Goal: Task Accomplishment & Management: Use online tool/utility

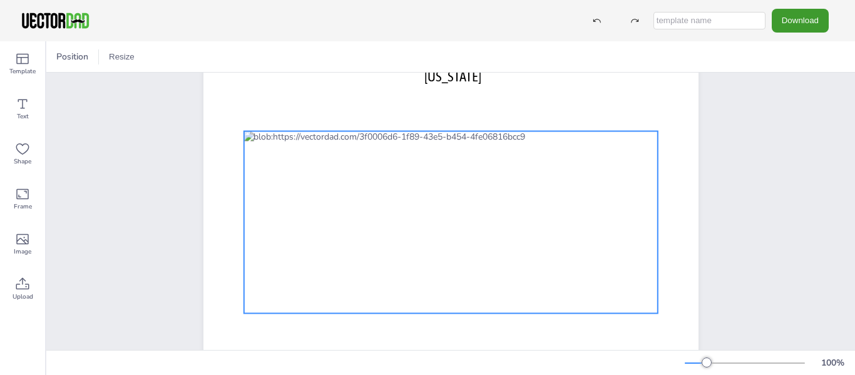
scroll to position [125, 0]
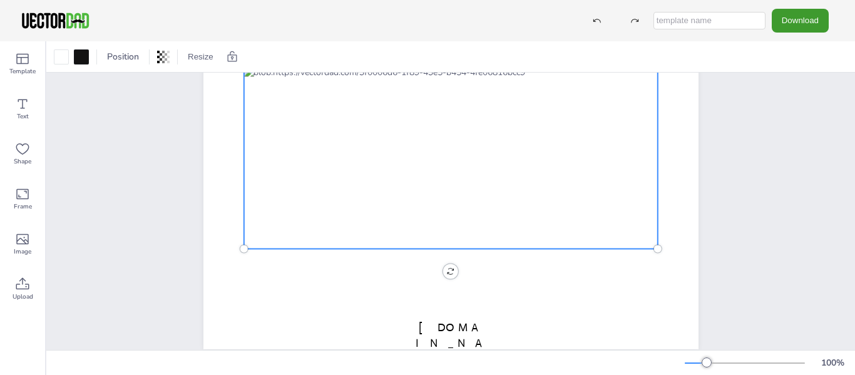
click at [503, 193] on div at bounding box center [450, 157] width 414 height 182
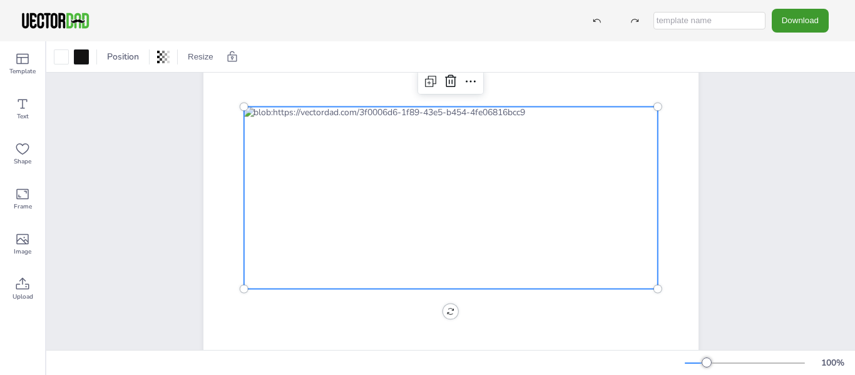
scroll to position [63, 0]
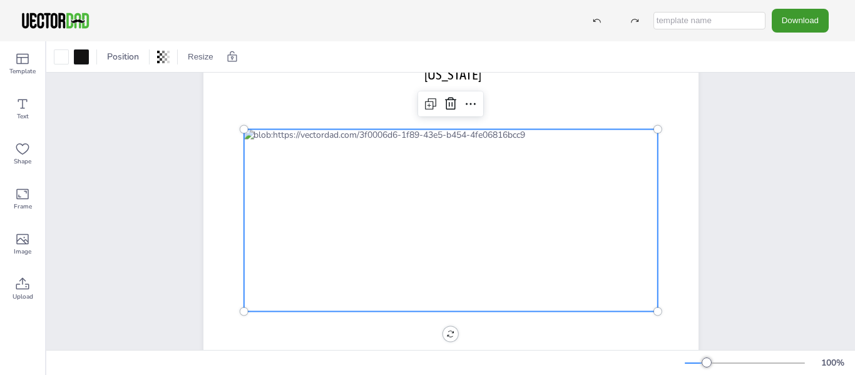
click at [568, 242] on div at bounding box center [450, 220] width 414 height 182
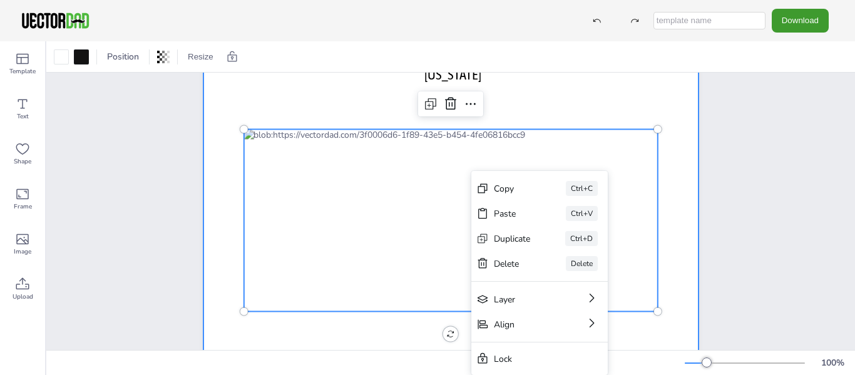
click at [198, 218] on div "[US_STATE] [DOMAIN_NAME]" at bounding box center [451, 220] width 533 height 383
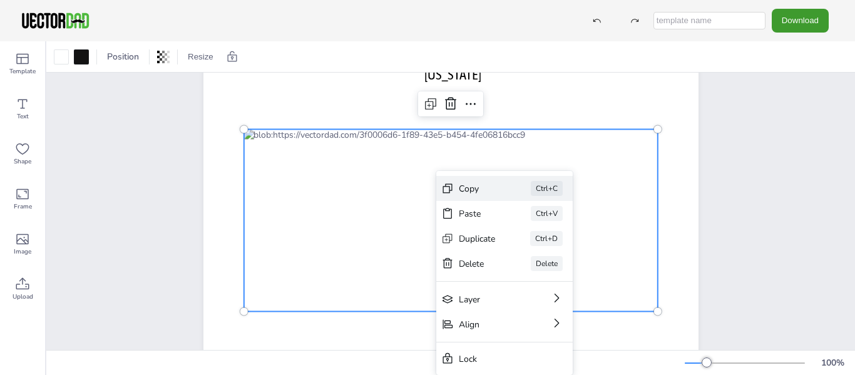
click at [477, 191] on div "Copy" at bounding box center [477, 189] width 37 height 12
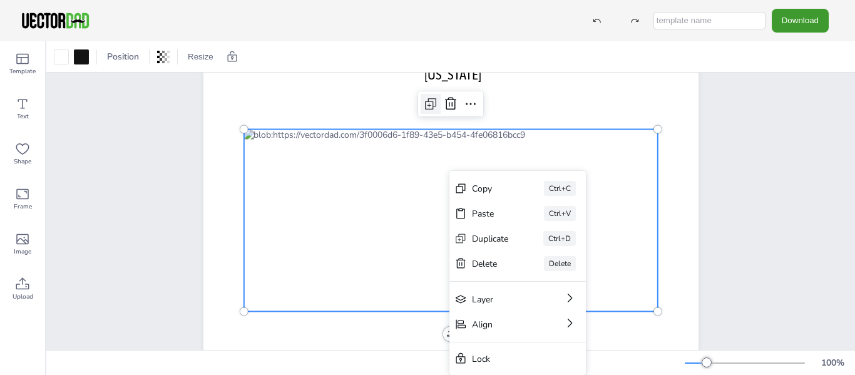
click at [428, 104] on icon at bounding box center [430, 106] width 8 height 8
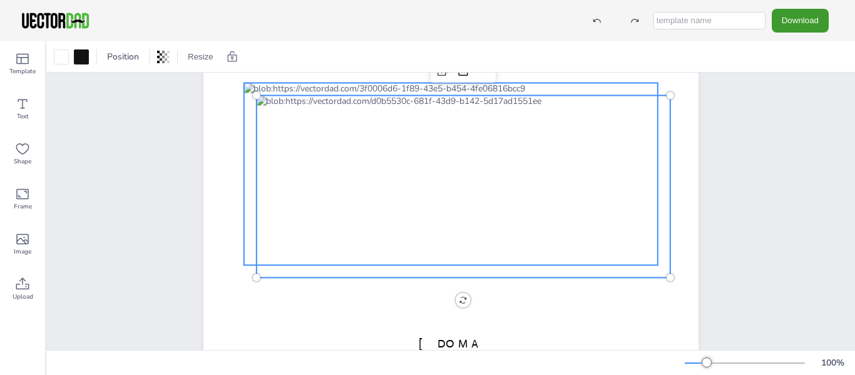
scroll to position [90, 0]
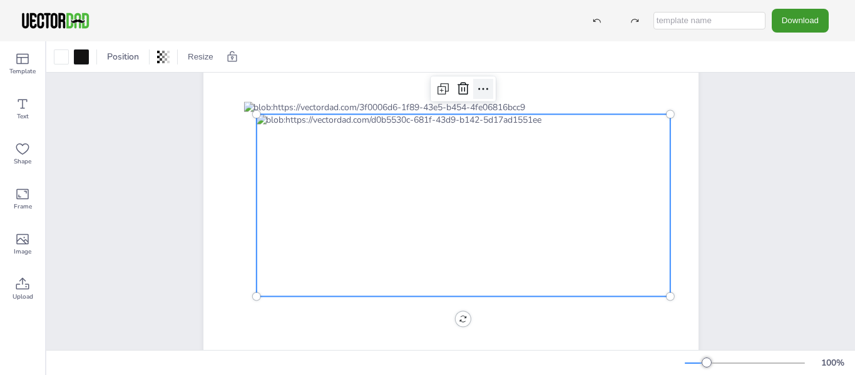
click at [480, 90] on icon at bounding box center [483, 88] width 15 height 15
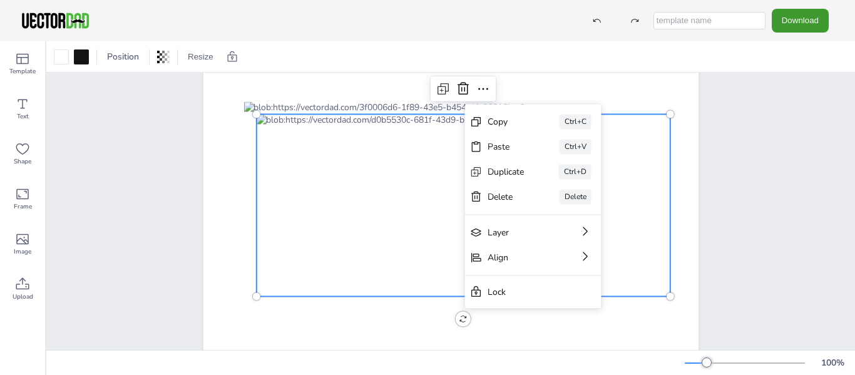
click at [190, 143] on div "[US_STATE] [DOMAIN_NAME]" at bounding box center [451, 192] width 533 height 383
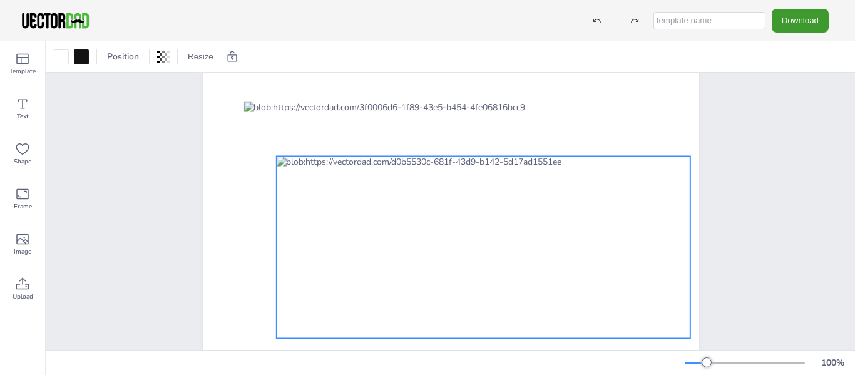
click at [412, 303] on div at bounding box center [483, 247] width 414 height 182
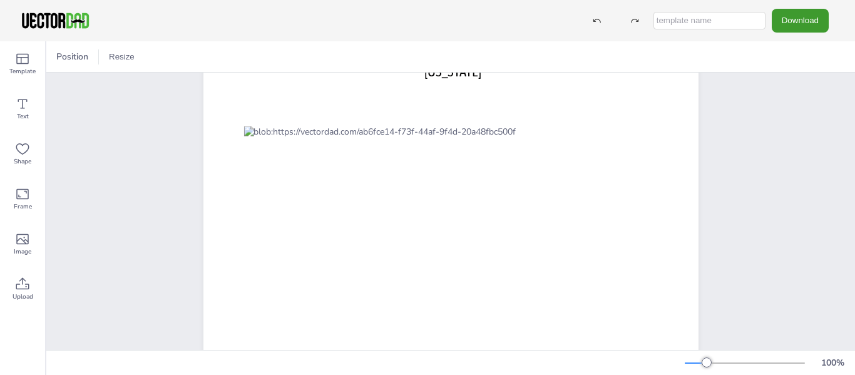
scroll to position [153, 0]
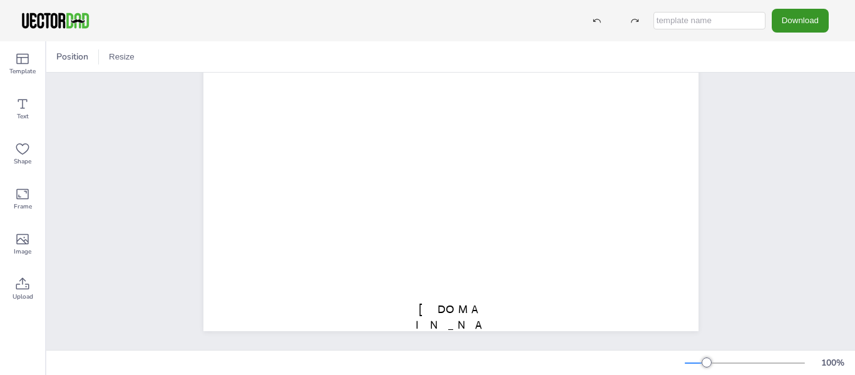
click at [802, 21] on button "Download" at bounding box center [800, 20] width 57 height 23
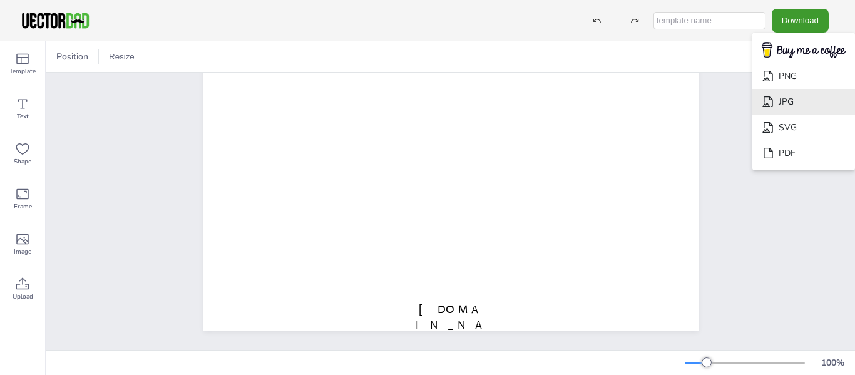
click at [790, 102] on li "JPG" at bounding box center [803, 102] width 103 height 26
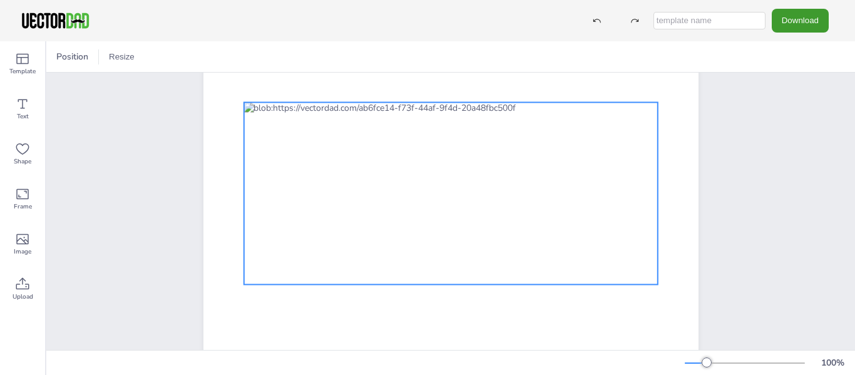
scroll to position [90, 0]
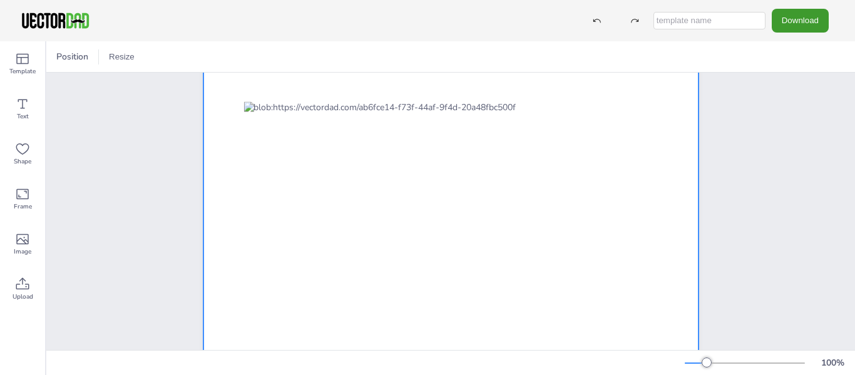
click at [255, 306] on div at bounding box center [450, 192] width 495 height 383
